Goal: Check status

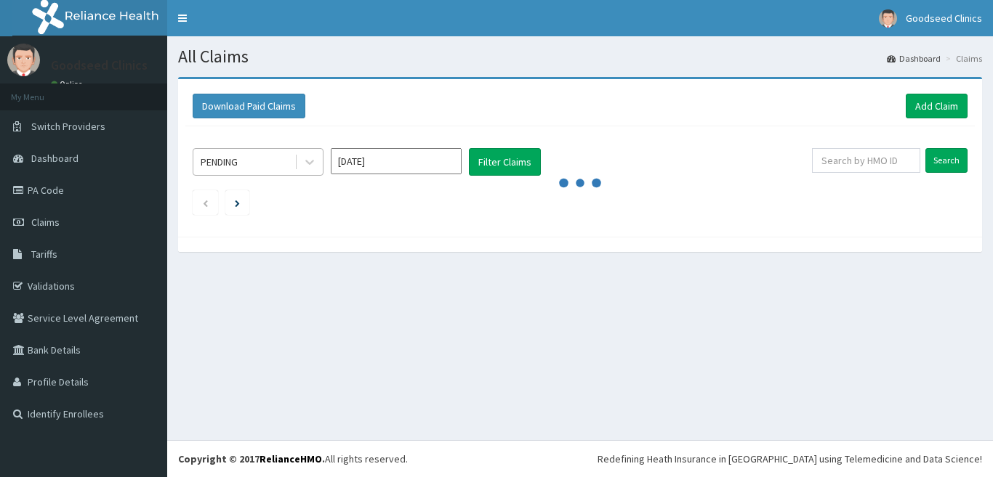
click at [286, 156] on div "PENDING" at bounding box center [243, 161] width 101 height 23
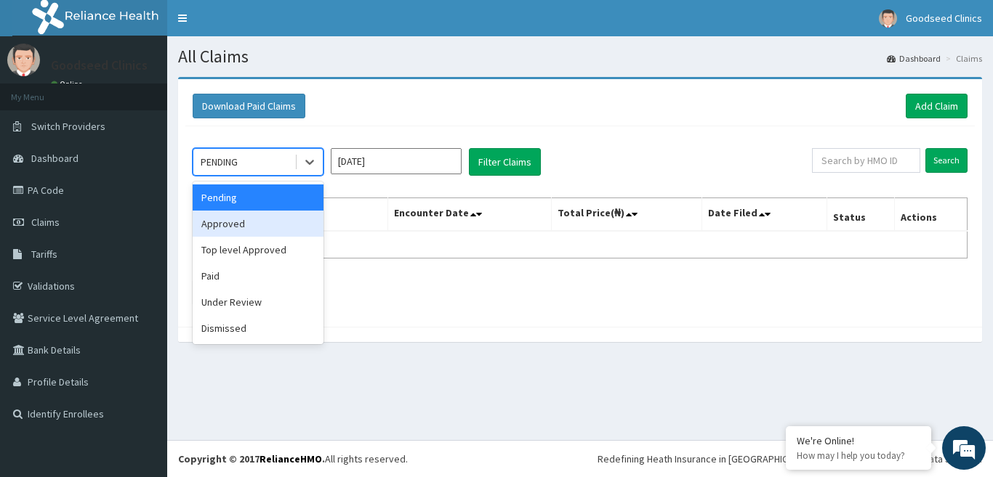
click at [249, 224] on div "Approved" at bounding box center [258, 224] width 131 height 26
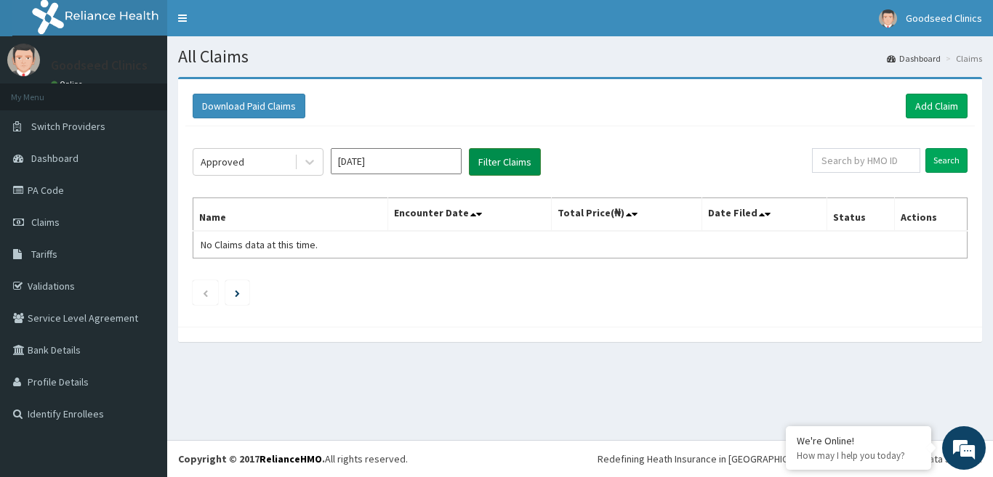
click at [506, 162] on button "Filter Claims" at bounding box center [505, 162] width 72 height 28
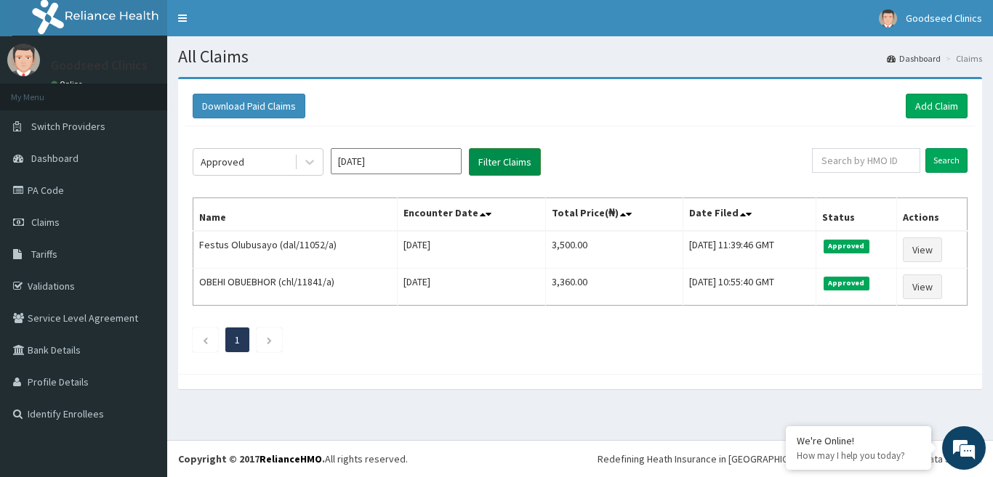
click at [506, 162] on button "Filter Claims" at bounding box center [505, 162] width 72 height 28
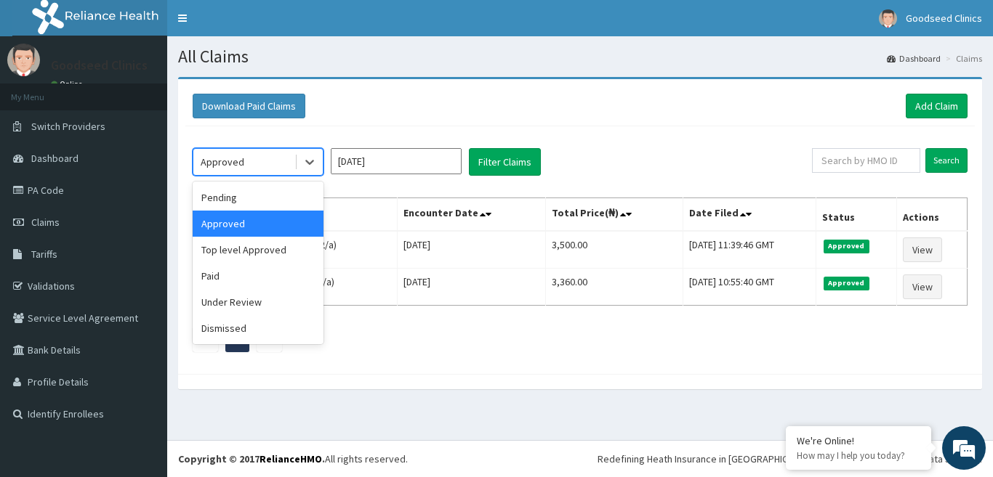
click at [288, 167] on div "Approved" at bounding box center [243, 161] width 101 height 23
click at [273, 249] on div "Top level Approved" at bounding box center [258, 250] width 131 height 26
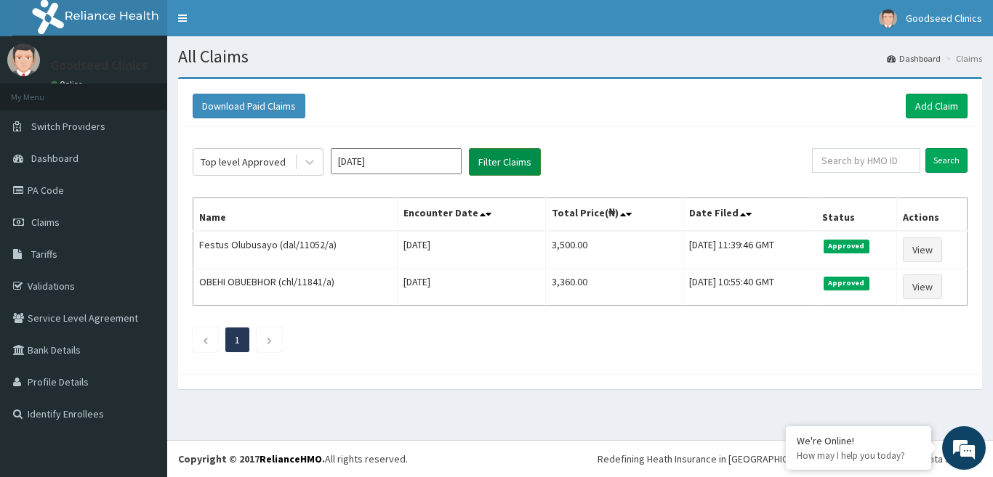
click at [531, 169] on button "Filter Claims" at bounding box center [505, 162] width 72 height 28
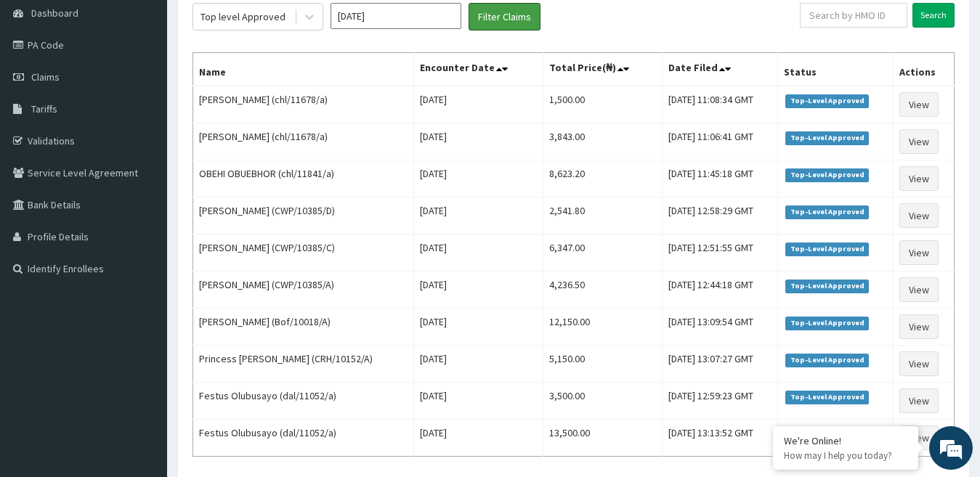
scroll to position [143, 0]
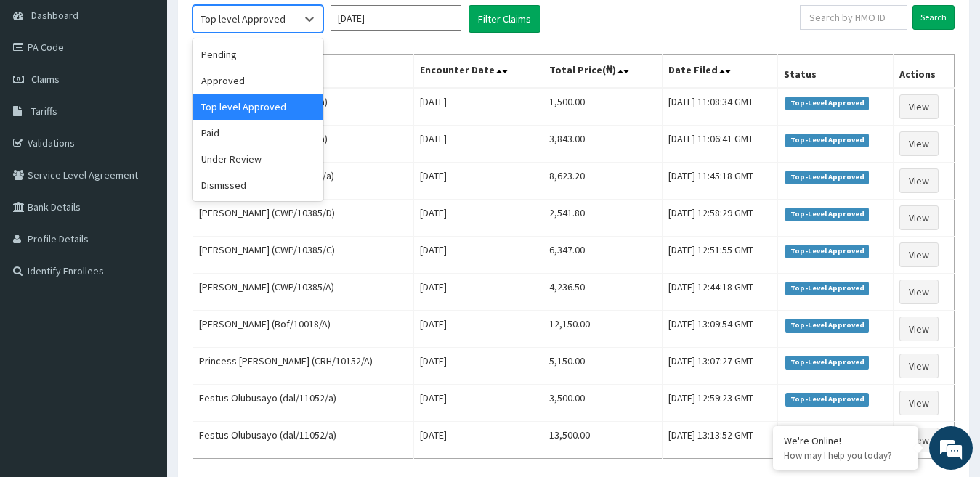
click at [277, 21] on div "Top level Approved" at bounding box center [243, 19] width 85 height 15
click at [216, 83] on div "Approved" at bounding box center [258, 81] width 131 height 26
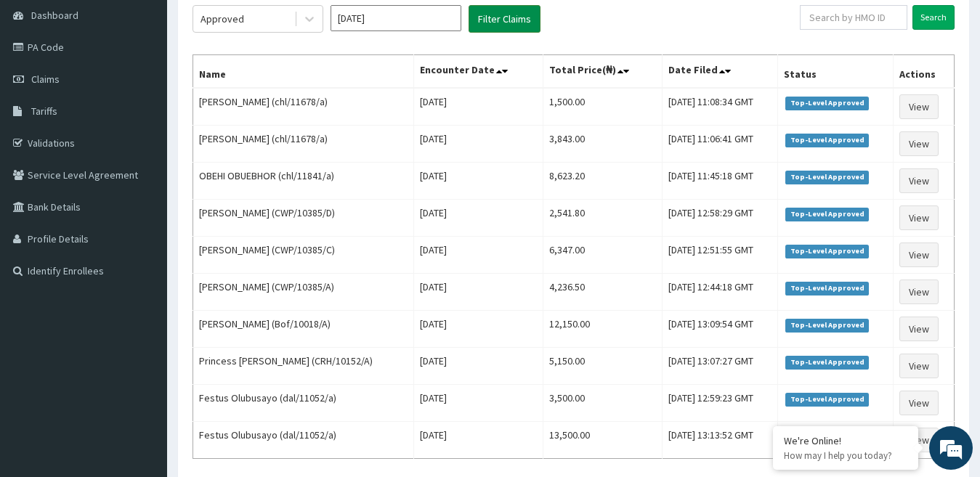
click at [539, 20] on button "Filter Claims" at bounding box center [505, 19] width 72 height 28
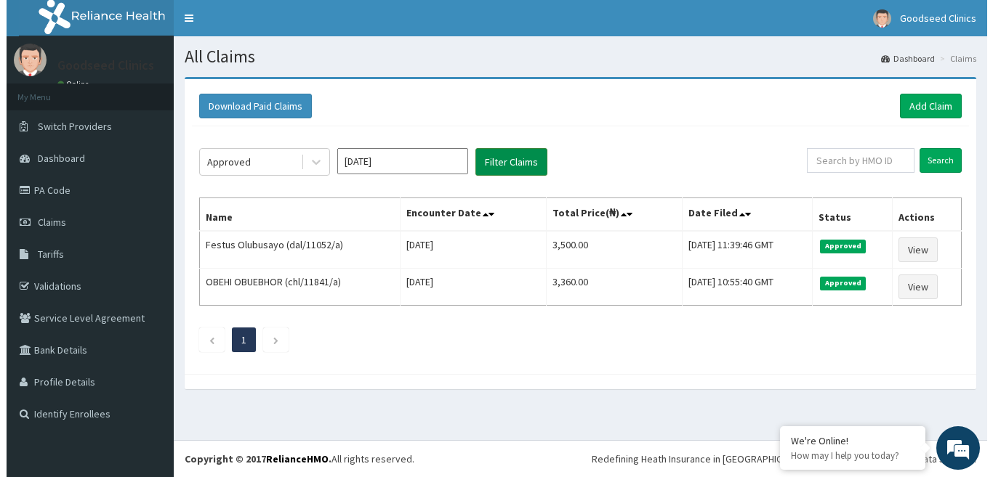
scroll to position [0, 0]
